Goal: Download file/media

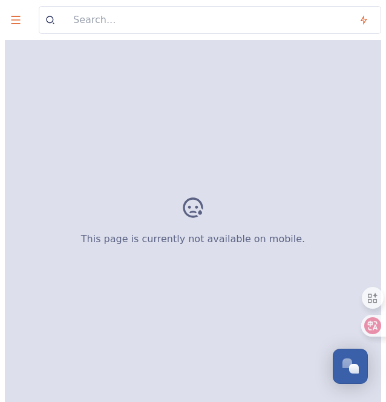
click at [192, 206] on icon at bounding box center [193, 207] width 24 height 24
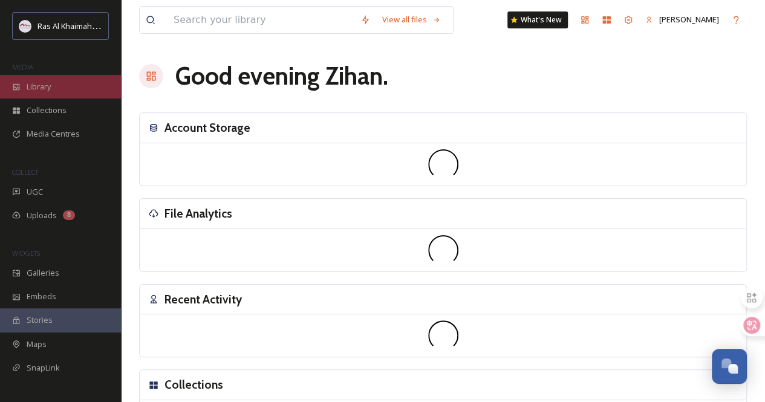
click at [70, 82] on div "Library" at bounding box center [60, 87] width 121 height 24
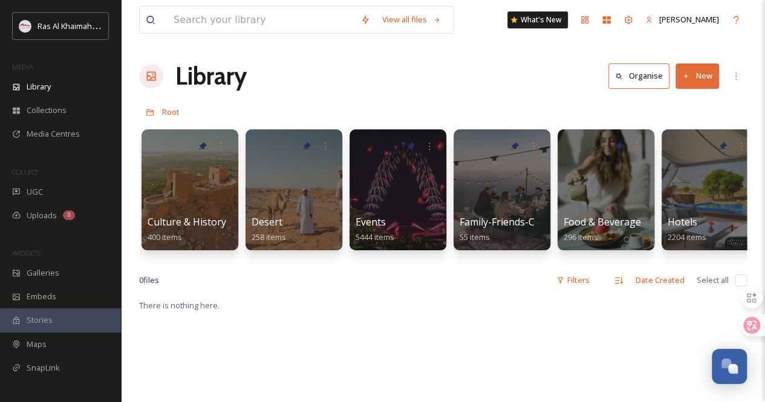
scroll to position [0, 238]
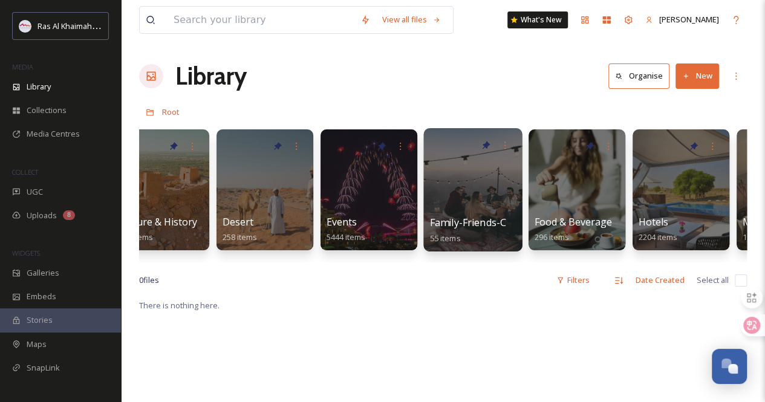
click at [385, 202] on div at bounding box center [472, 189] width 99 height 123
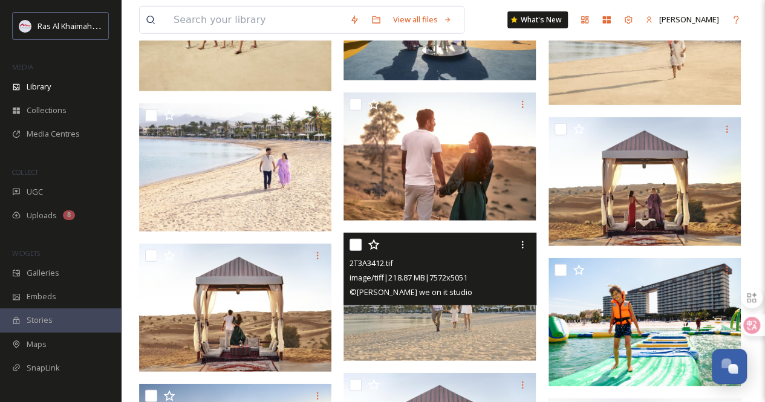
scroll to position [1598, 0]
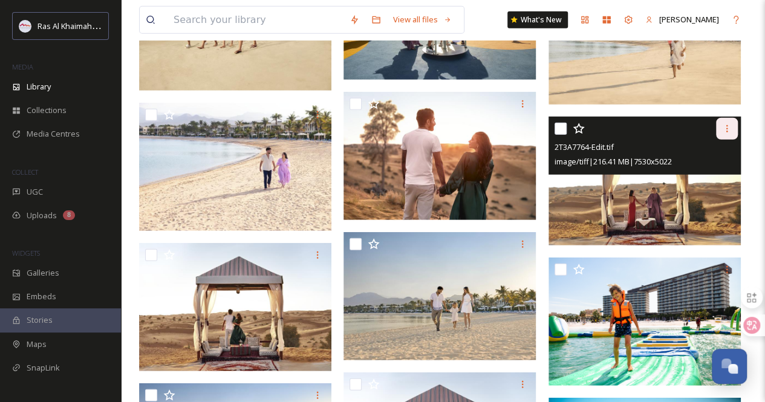
click at [385, 128] on icon at bounding box center [727, 129] width 10 height 10
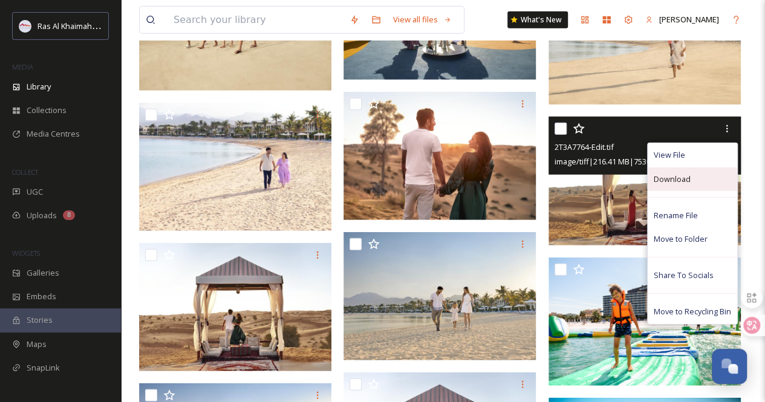
click at [385, 175] on div "Download" at bounding box center [693, 180] width 90 height 24
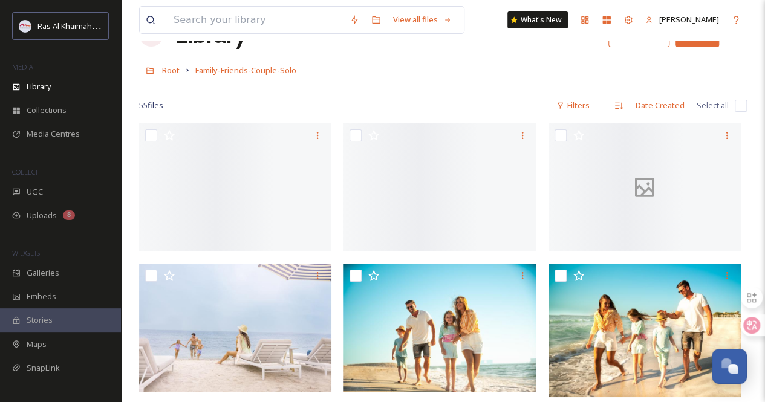
scroll to position [0, 0]
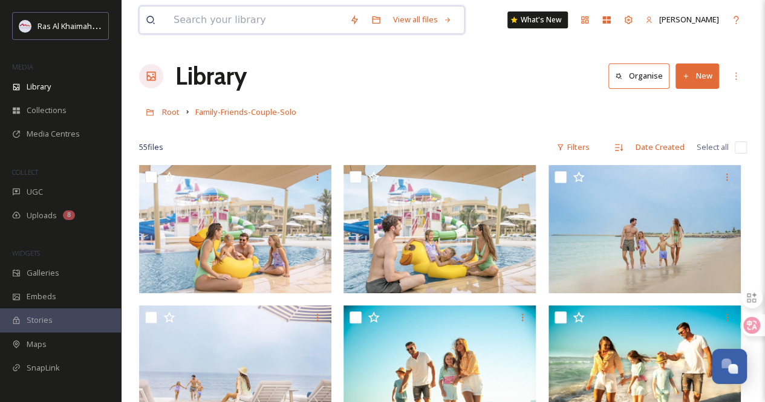
click at [210, 21] on input at bounding box center [256, 20] width 176 height 27
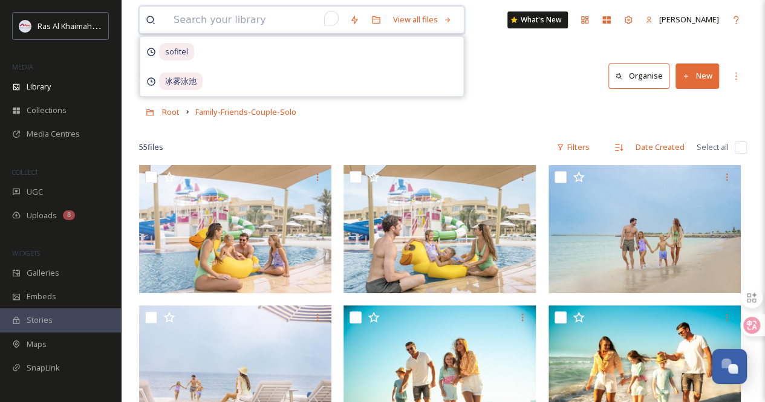
type input "s"
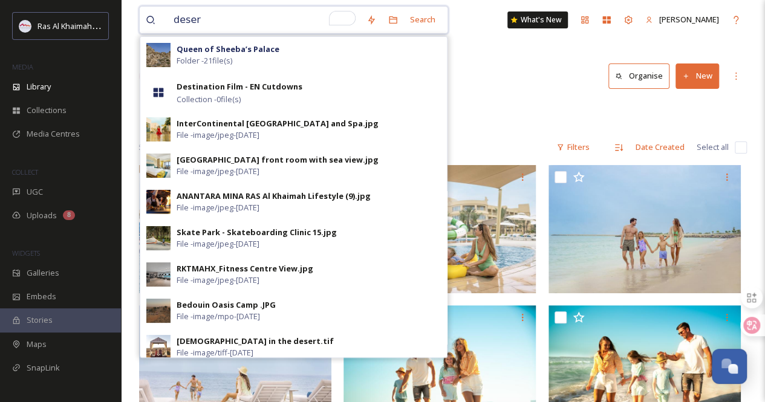
type input "desert"
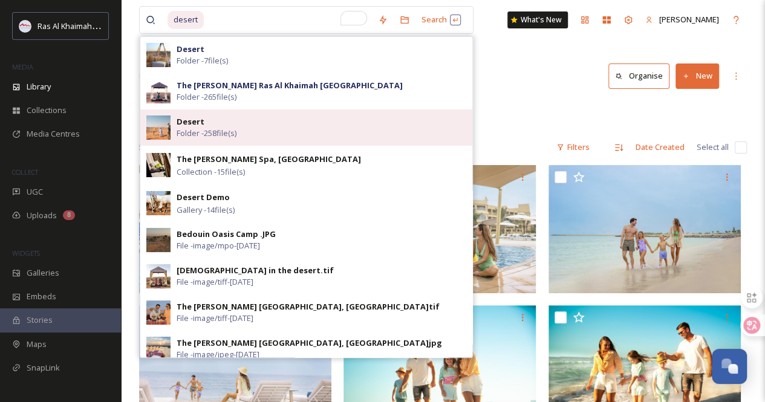
click at [379, 131] on div "Desert Folder - 258 file(s)" at bounding box center [322, 127] width 290 height 23
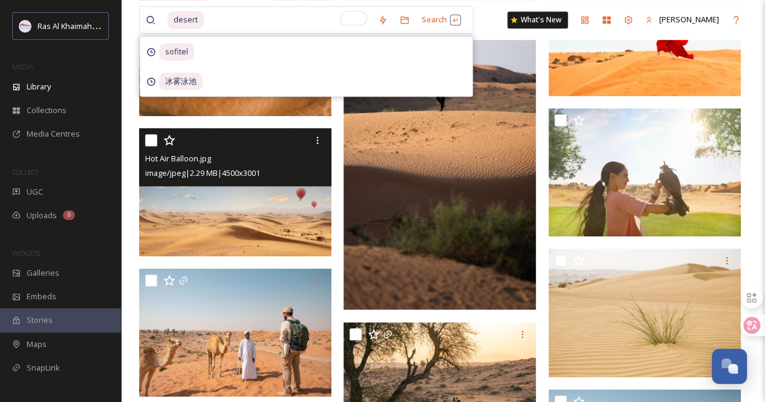
scroll to position [465, 0]
click at [321, 145] on icon at bounding box center [318, 141] width 10 height 10
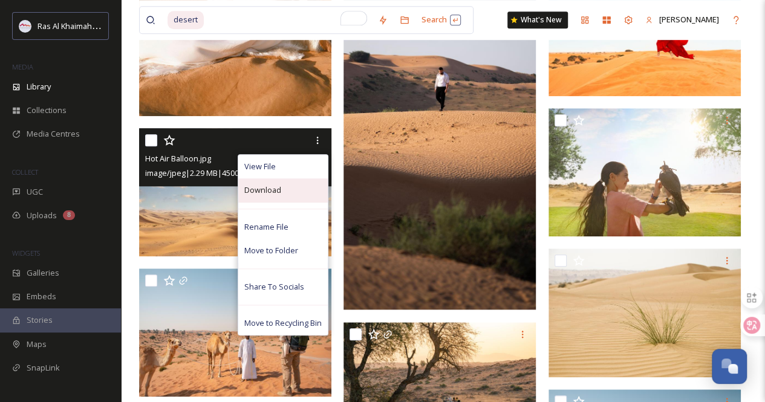
click at [288, 193] on div "Download" at bounding box center [283, 190] width 90 height 24
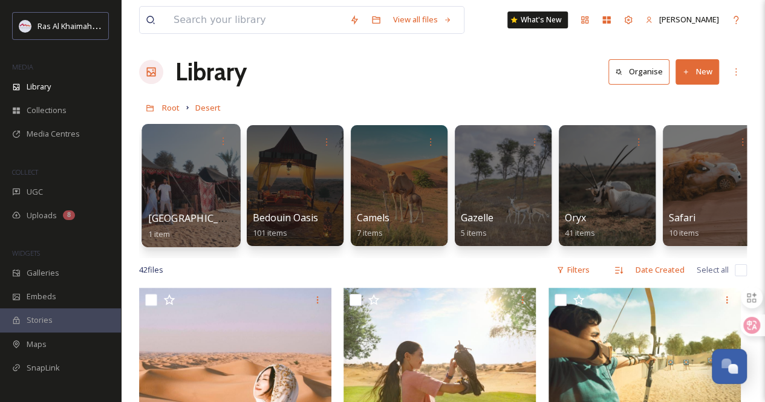
scroll to position [0, 0]
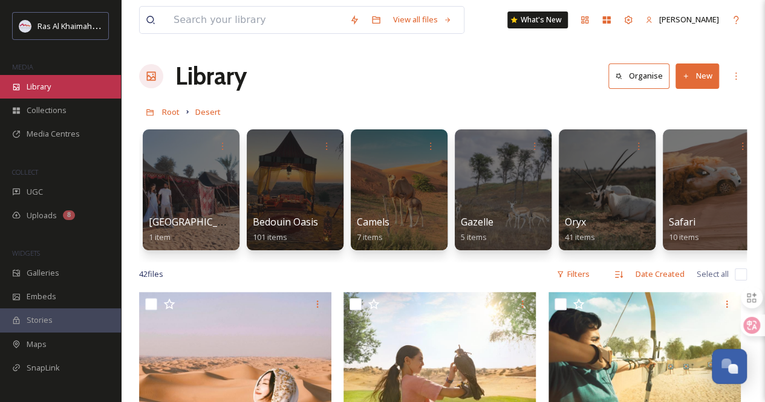
click at [45, 91] on span "Library" at bounding box center [39, 86] width 24 height 11
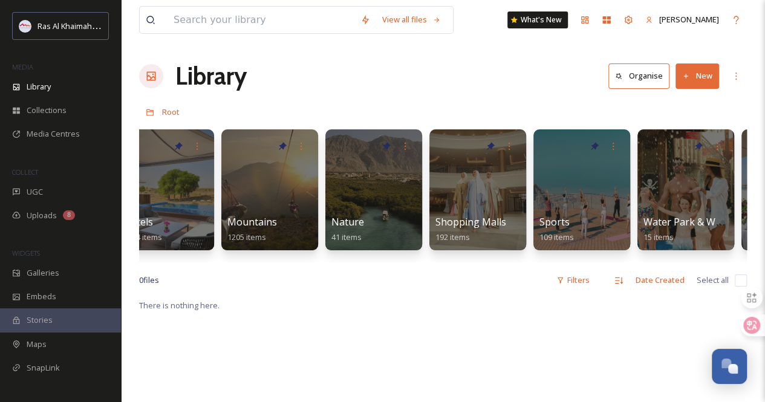
scroll to position [0, 789]
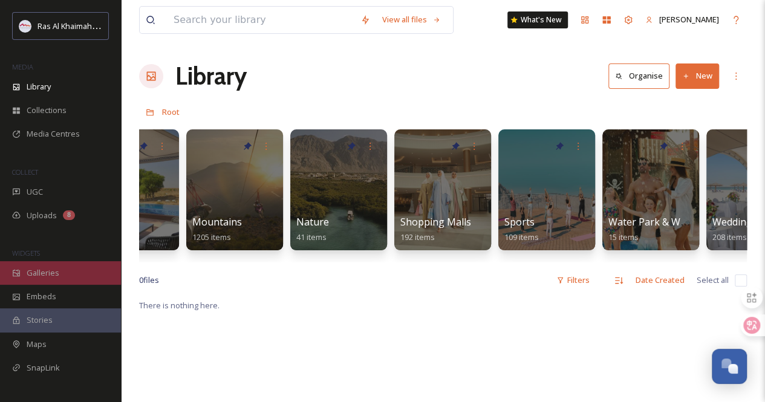
click at [62, 264] on div "Galleries" at bounding box center [60, 273] width 121 height 24
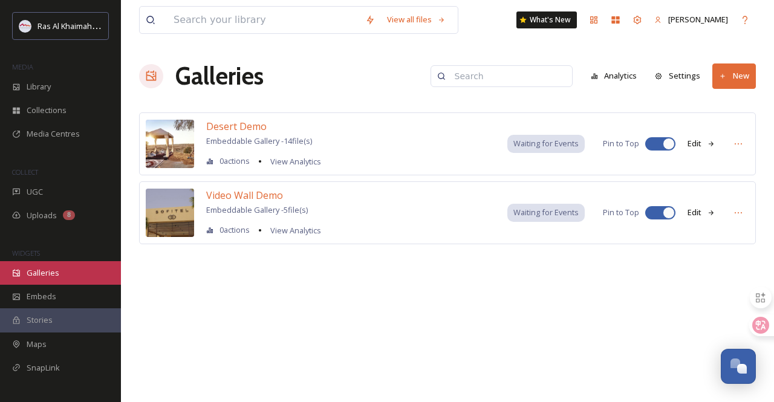
click at [78, 273] on div "Galleries" at bounding box center [60, 273] width 121 height 24
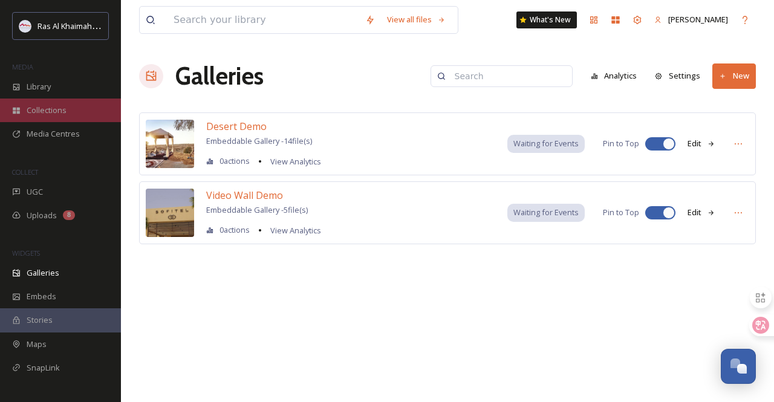
click at [68, 117] on div "Collections" at bounding box center [60, 111] width 121 height 24
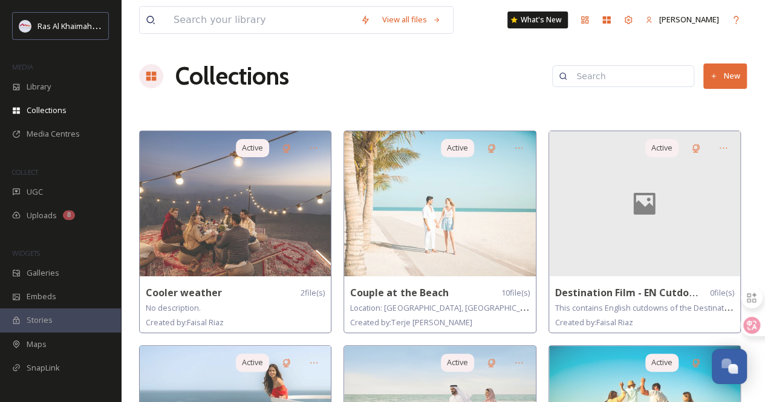
scroll to position [31, 0]
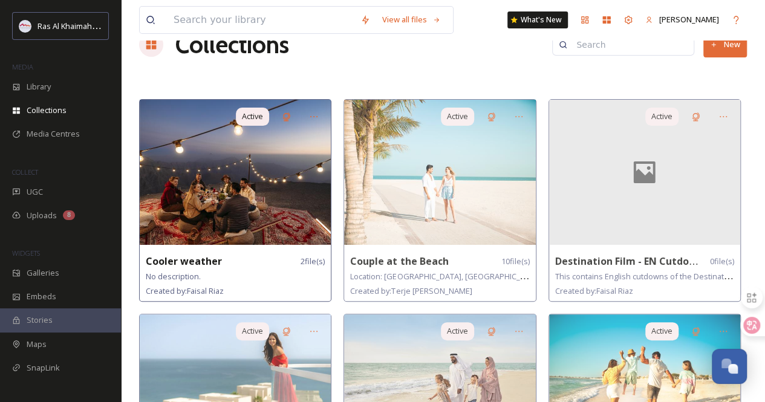
click at [231, 209] on img at bounding box center [235, 172] width 191 height 145
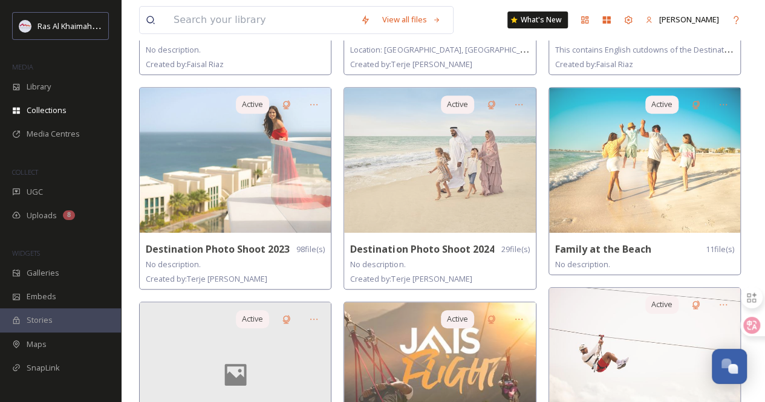
scroll to position [257, 0]
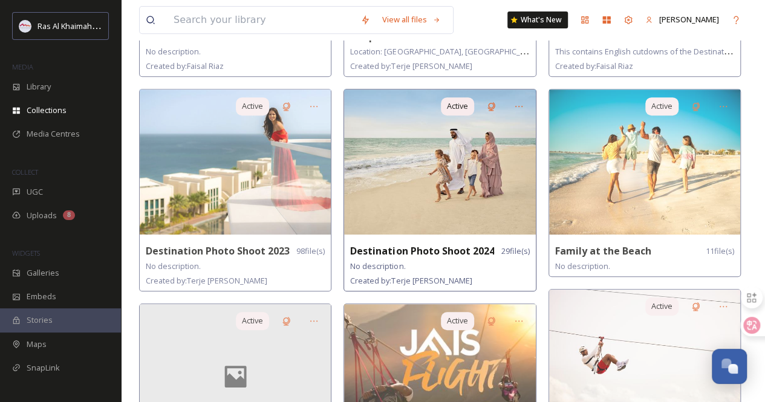
click at [385, 177] on img at bounding box center [439, 162] width 191 height 145
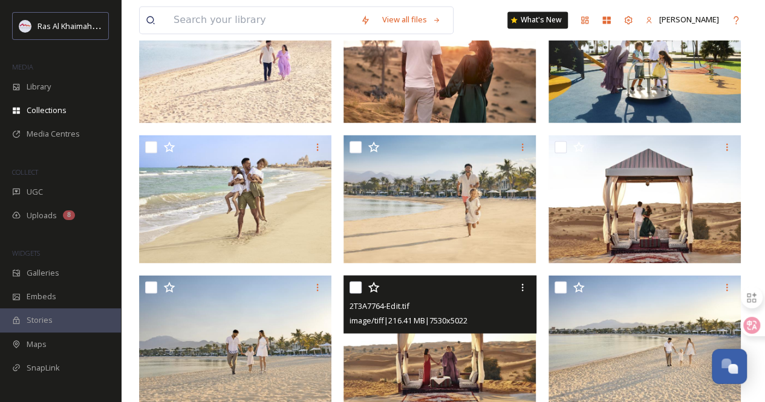
scroll to position [1194, 0]
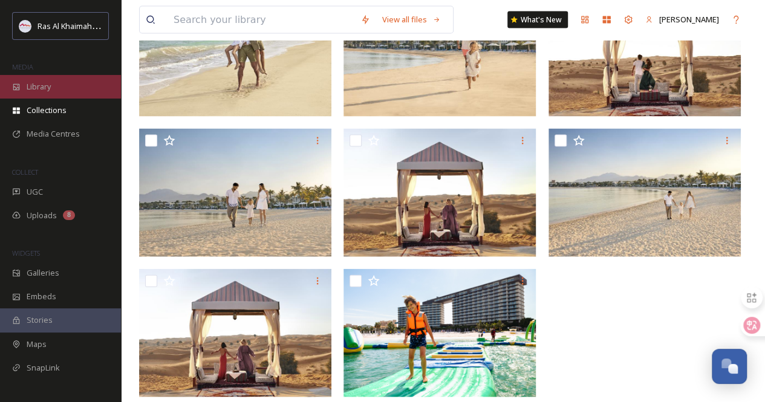
click at [60, 86] on div "Library" at bounding box center [60, 87] width 121 height 24
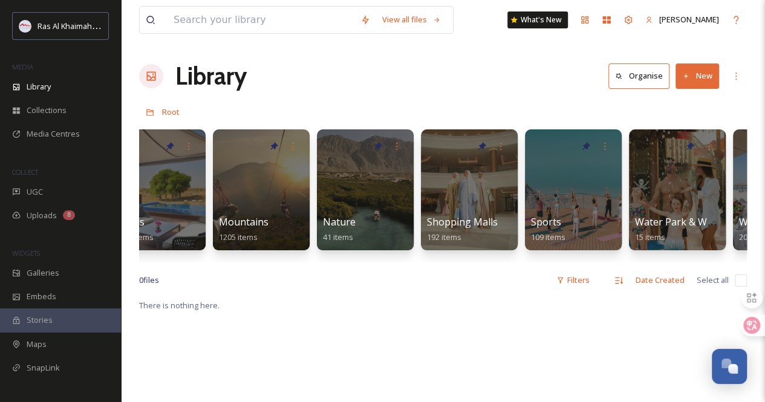
scroll to position [0, 765]
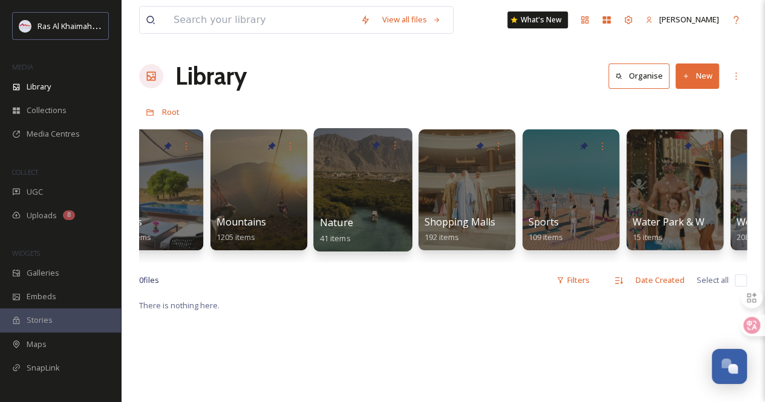
click at [375, 194] on div at bounding box center [362, 189] width 99 height 123
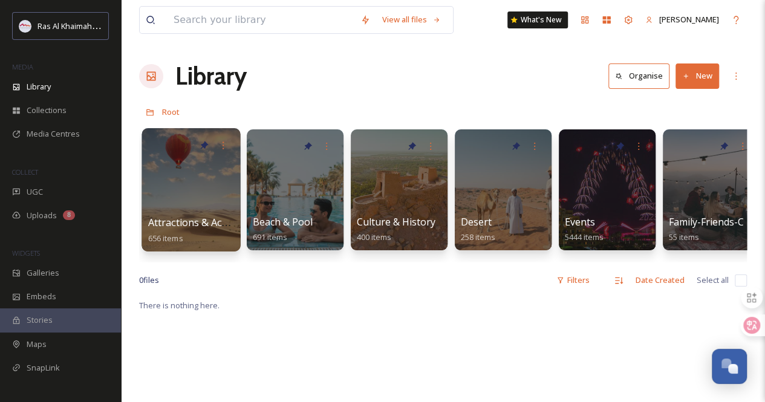
click at [187, 175] on div at bounding box center [191, 189] width 99 height 123
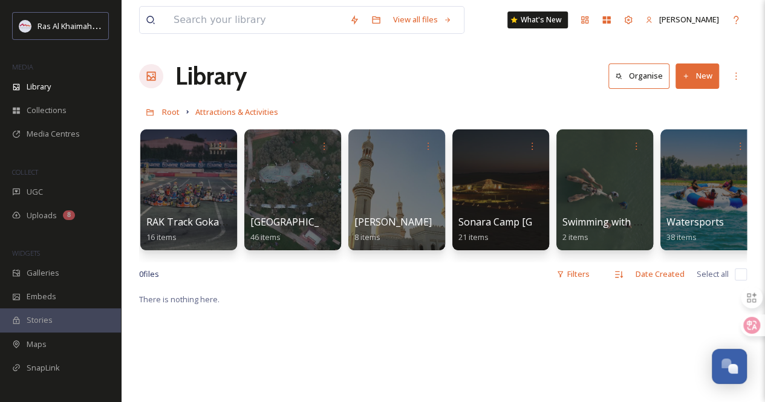
scroll to position [0, 1681]
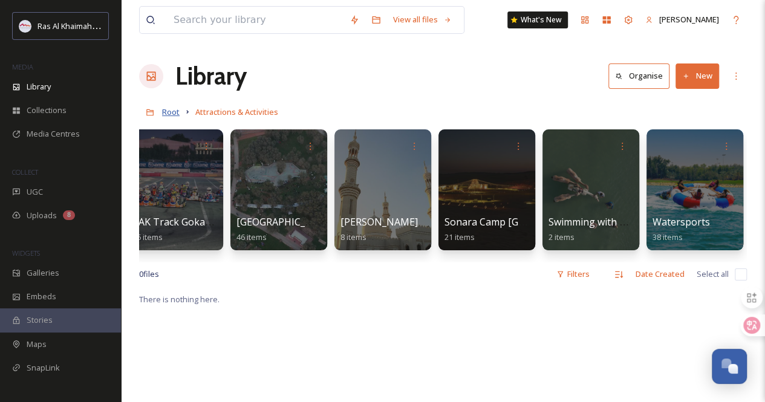
click at [168, 113] on span "Root" at bounding box center [171, 111] width 18 height 11
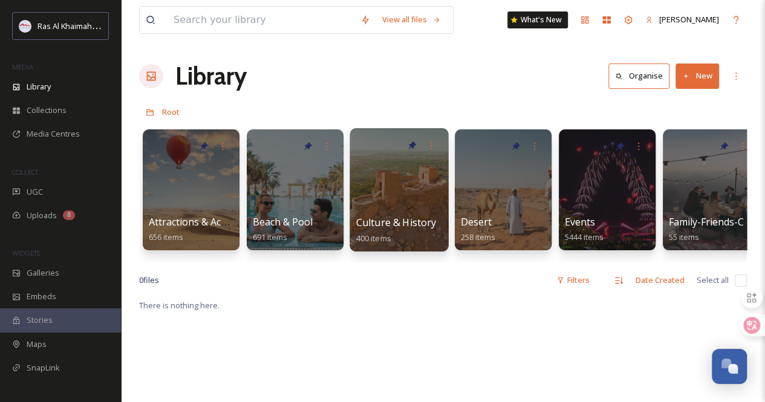
click at [385, 205] on div at bounding box center [399, 189] width 99 height 123
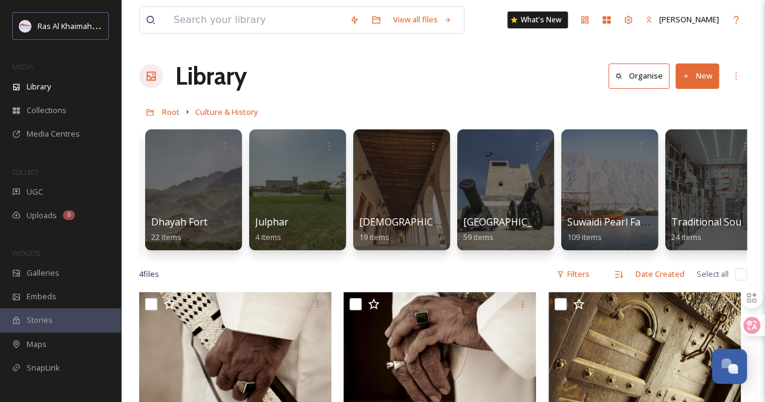
scroll to position [0, 287]
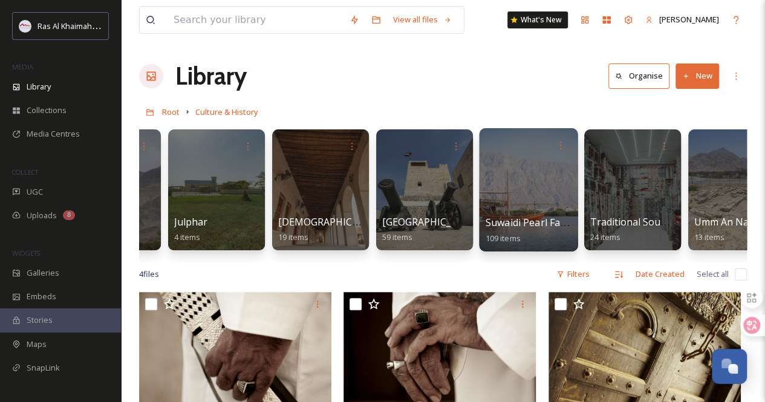
click at [385, 195] on div at bounding box center [528, 189] width 99 height 123
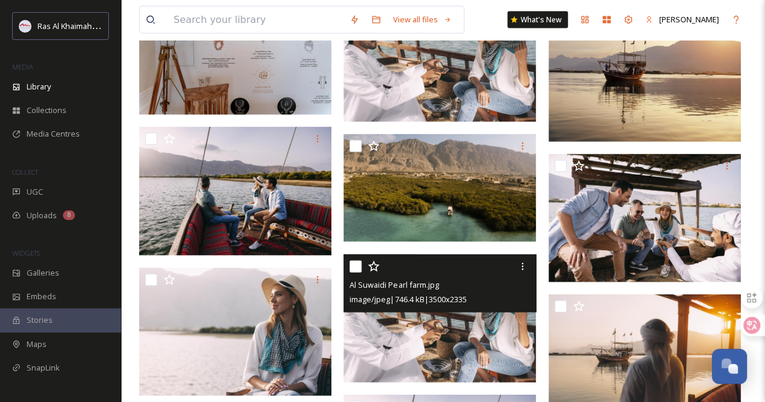
scroll to position [1172, 0]
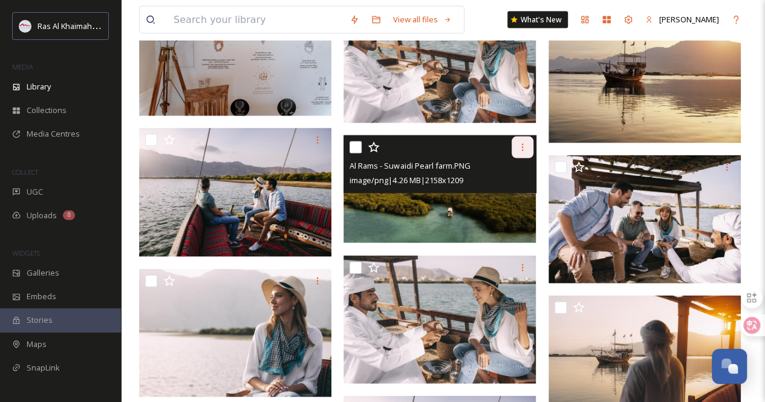
click at [385, 152] on icon at bounding box center [523, 148] width 10 height 10
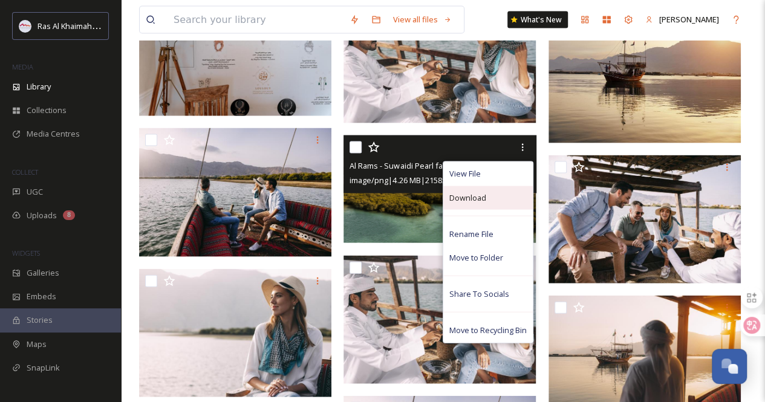
click at [385, 199] on div "Download" at bounding box center [488, 198] width 90 height 24
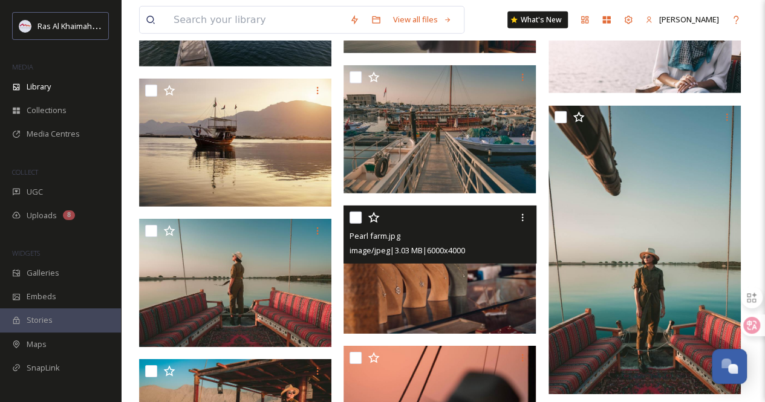
scroll to position [1782, 0]
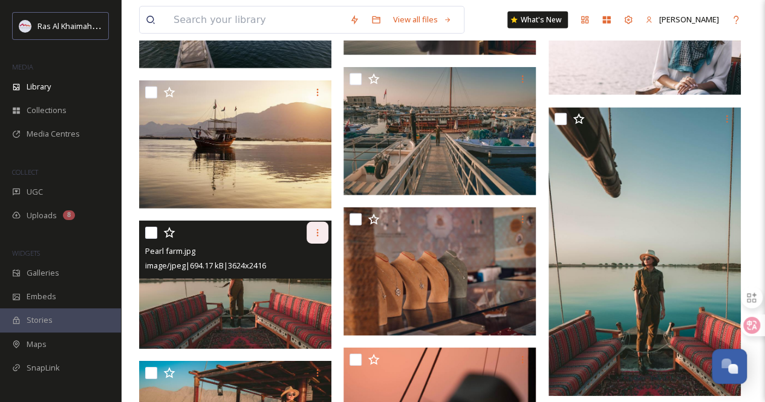
click at [321, 231] on icon at bounding box center [318, 233] width 10 height 10
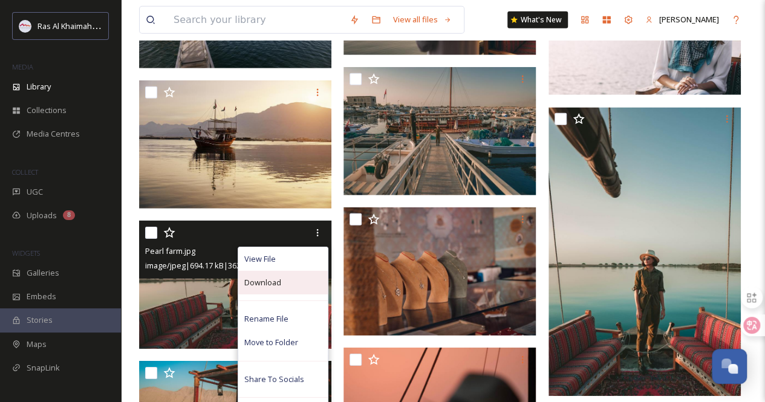
click at [293, 287] on div "Download" at bounding box center [283, 283] width 90 height 24
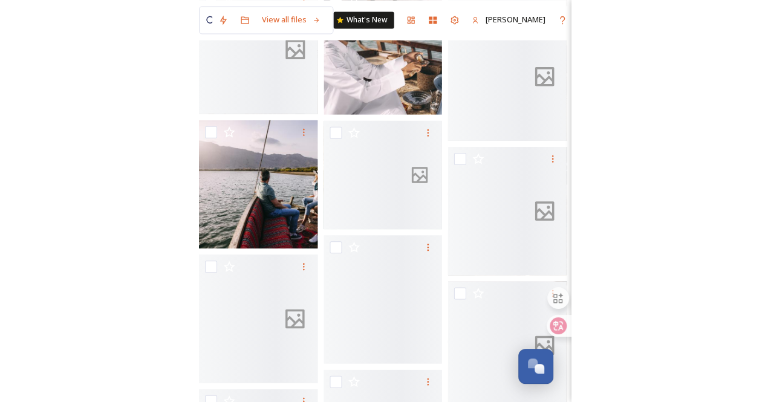
scroll to position [872, 0]
